Goal: Information Seeking & Learning: Learn about a topic

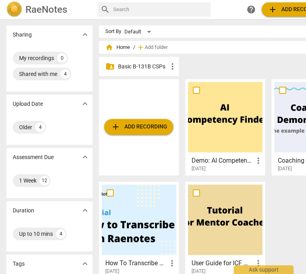
click at [128, 63] on p "Basic B-131B CSPs" at bounding box center [143, 66] width 50 height 8
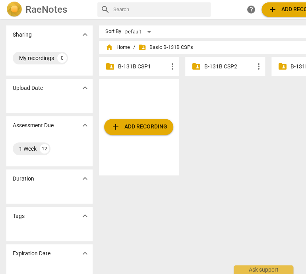
click at [131, 66] on p "B-131B CSP1" at bounding box center [143, 66] width 50 height 8
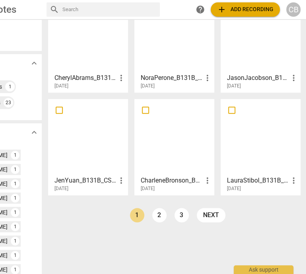
scroll to position [164, 0]
click at [167, 127] on div at bounding box center [174, 136] width 74 height 70
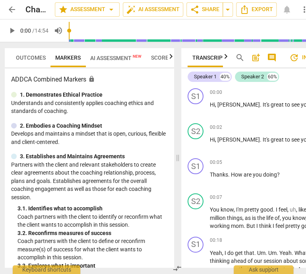
scroll to position [0, 1]
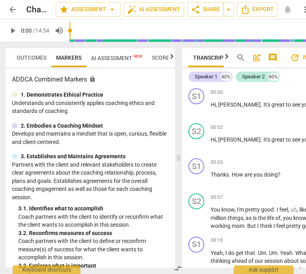
click at [159, 57] on span "Scores" at bounding box center [162, 58] width 21 height 6
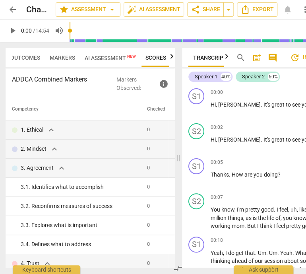
scroll to position [0, 10]
click at [8, 60] on icon "button" at bounding box center [9, 57] width 10 height 10
click at [12, 9] on span "arrow_back" at bounding box center [13, 10] width 10 height 10
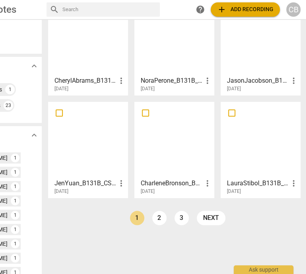
scroll to position [163, 0]
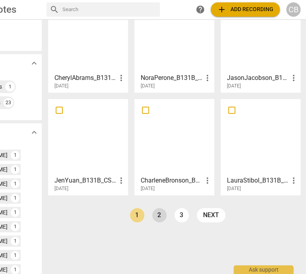
click at [160, 210] on link "2" at bounding box center [159, 215] width 14 height 14
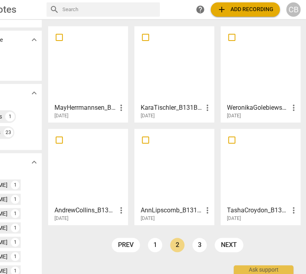
scroll to position [134, 0]
click at [162, 193] on div at bounding box center [174, 166] width 74 height 70
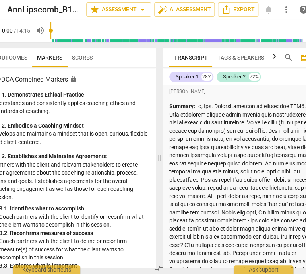
scroll to position [0, 20]
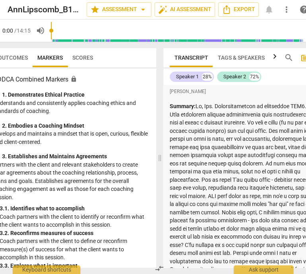
click at [246, 57] on span "Tags & Speakers" at bounding box center [241, 58] width 47 height 6
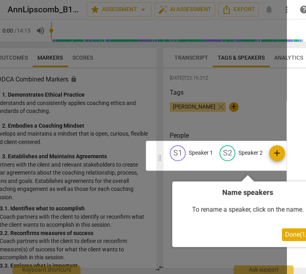
click at [186, 60] on div at bounding box center [133, 137] width 306 height 274
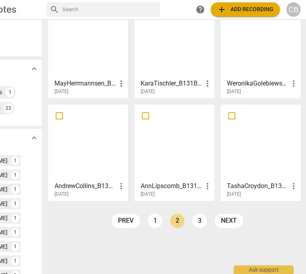
scroll to position [158, 0]
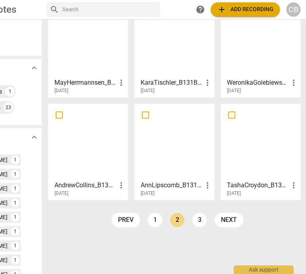
click at [236, 148] on div at bounding box center [261, 142] width 74 height 70
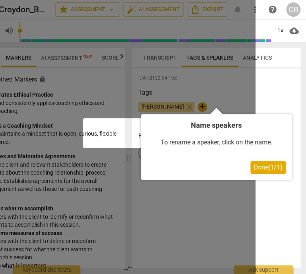
click at [156, 185] on div at bounding box center [102, 137] width 306 height 274
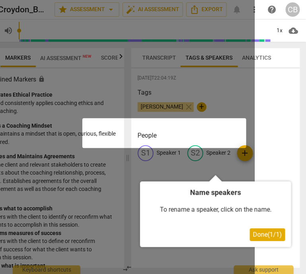
scroll to position [0, 51]
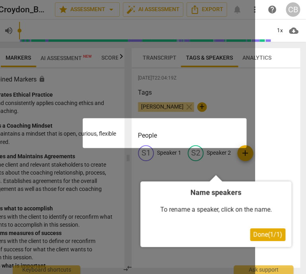
click at [261, 236] on span "Done ( 1 / 1 )" at bounding box center [268, 235] width 29 height 8
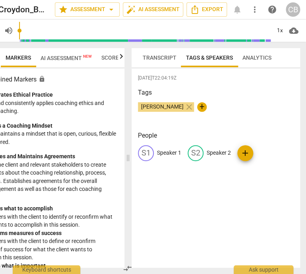
click at [157, 60] on span "Transcript" at bounding box center [160, 58] width 34 height 6
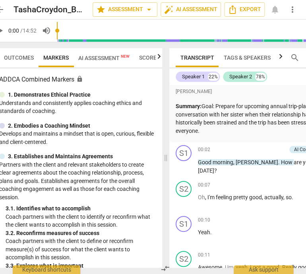
scroll to position [0, 12]
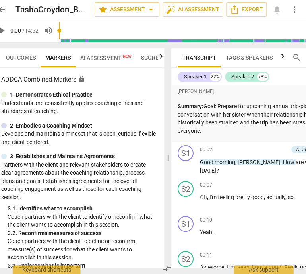
click at [148, 59] on span "Scores" at bounding box center [151, 58] width 21 height 6
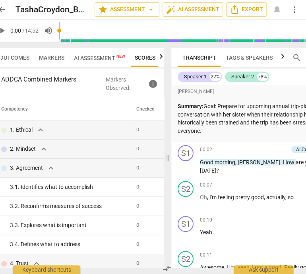
scroll to position [0, 10]
